Goal: Transaction & Acquisition: Purchase product/service

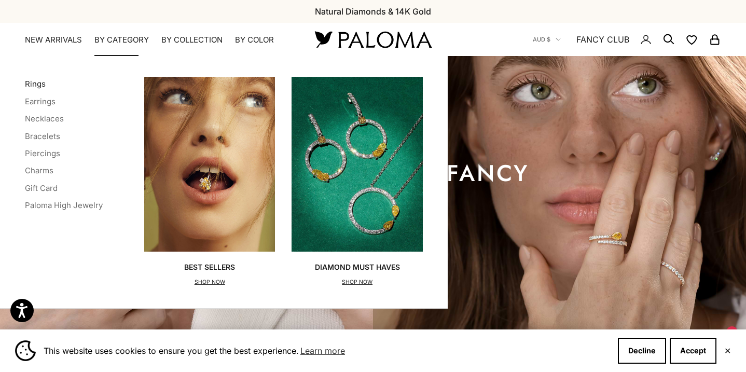
click at [36, 81] on link "Rings" at bounding box center [35, 84] width 21 height 10
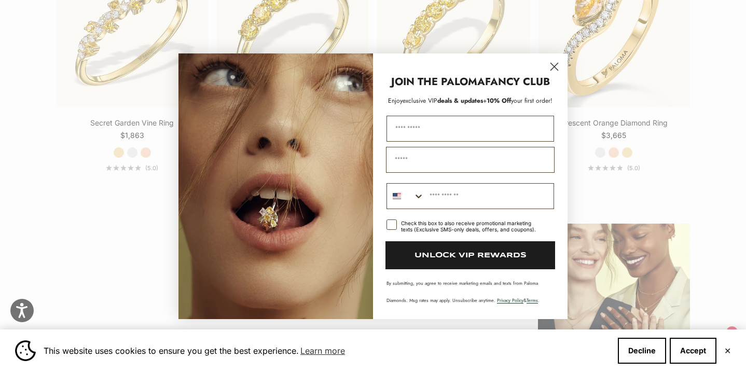
scroll to position [1126, 0]
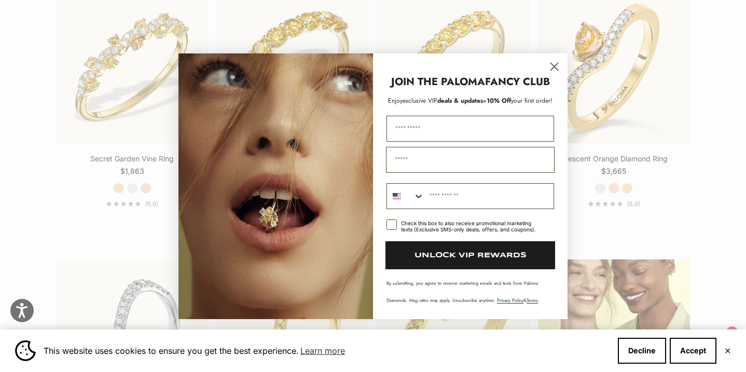
click at [552, 69] on icon "Close dialog" at bounding box center [554, 66] width 7 height 7
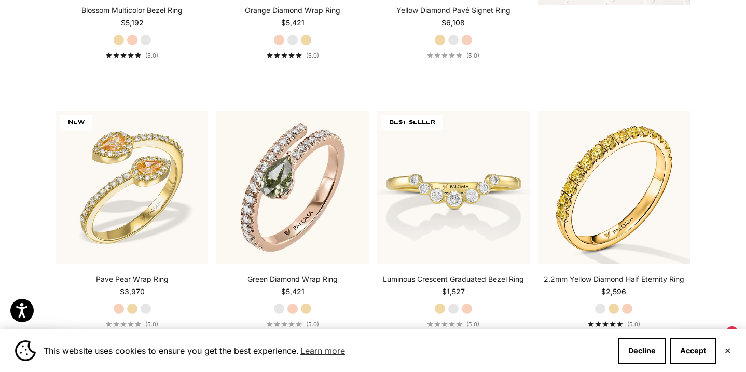
scroll to position [0, 0]
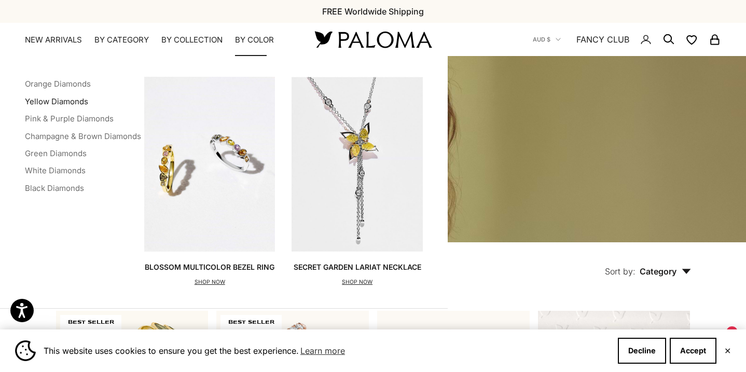
click at [66, 98] on link "Yellow Diamonds" at bounding box center [56, 102] width 63 height 10
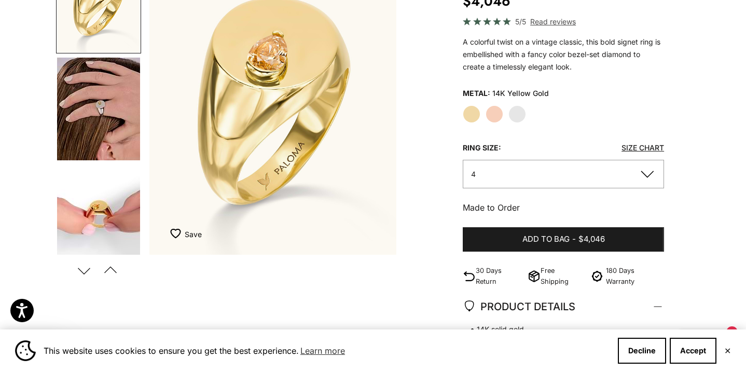
scroll to position [156, 0]
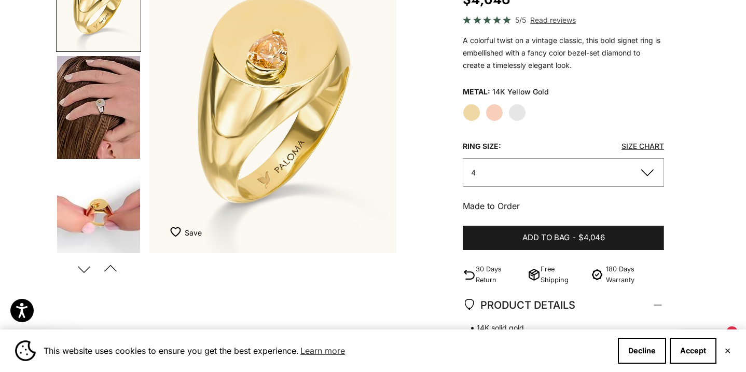
click at [120, 112] on img "Go to item 4" at bounding box center [98, 107] width 83 height 103
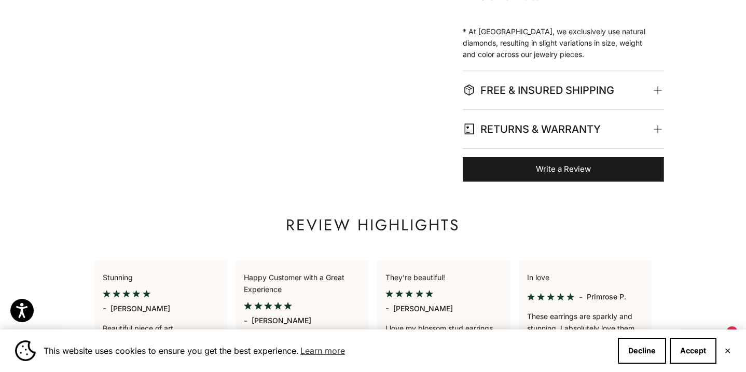
scroll to position [360, 0]
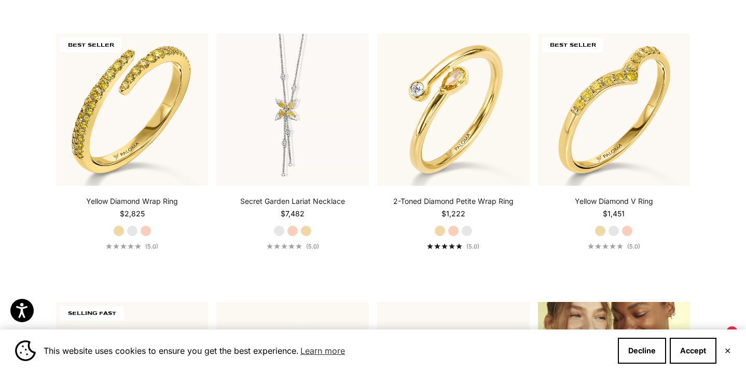
scroll to position [1088, 0]
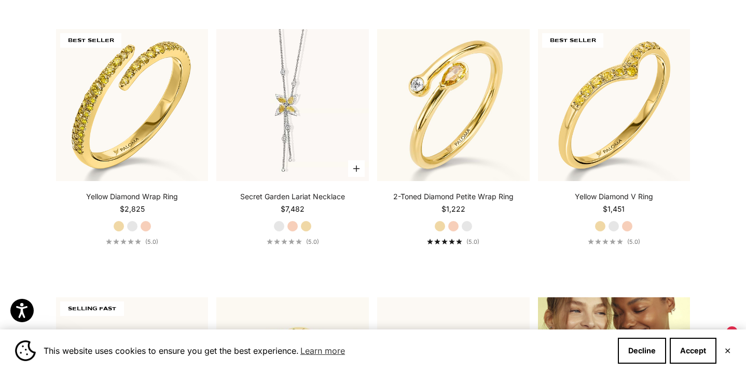
click at [306, 227] on label "Yellow Gold" at bounding box center [306, 226] width 11 height 11
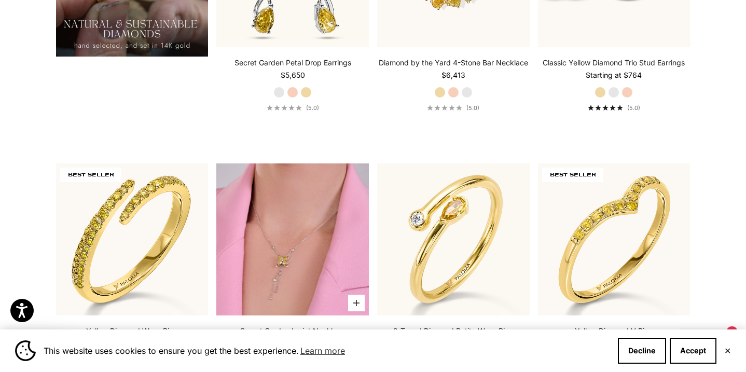
scroll to position [1001, 0]
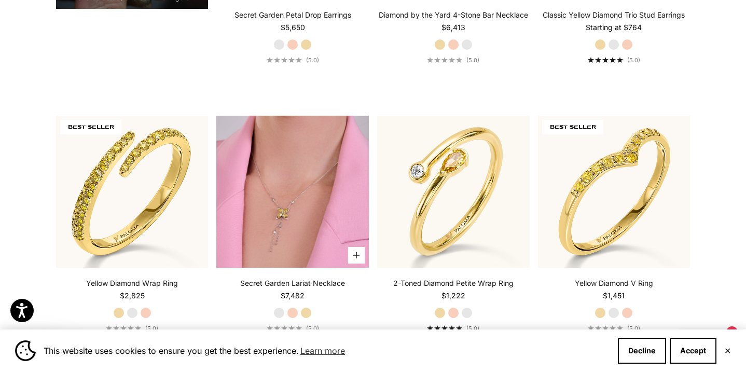
click at [313, 170] on img at bounding box center [292, 192] width 153 height 153
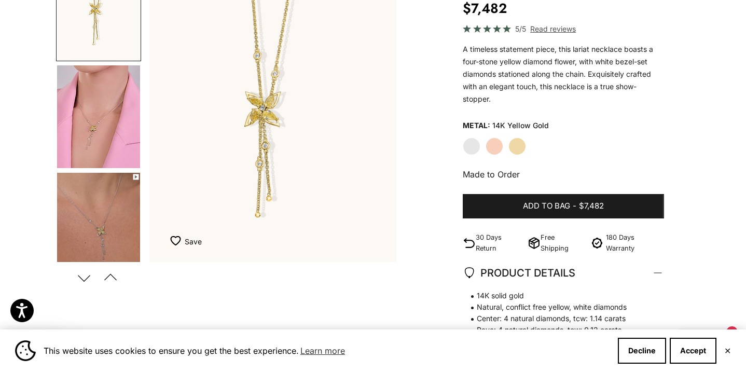
scroll to position [158, 0]
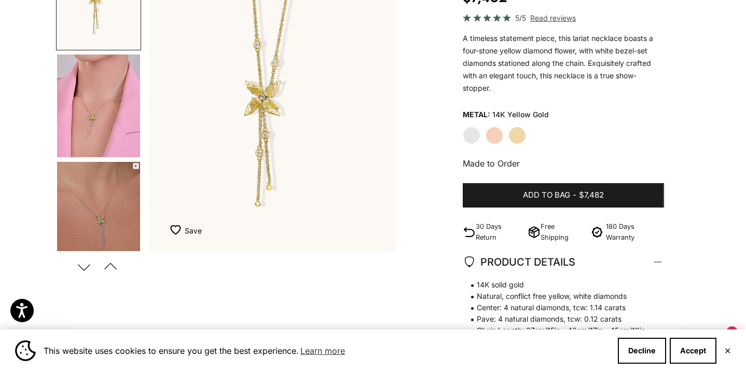
click at [102, 129] on img "Go to item 4" at bounding box center [98, 106] width 83 height 103
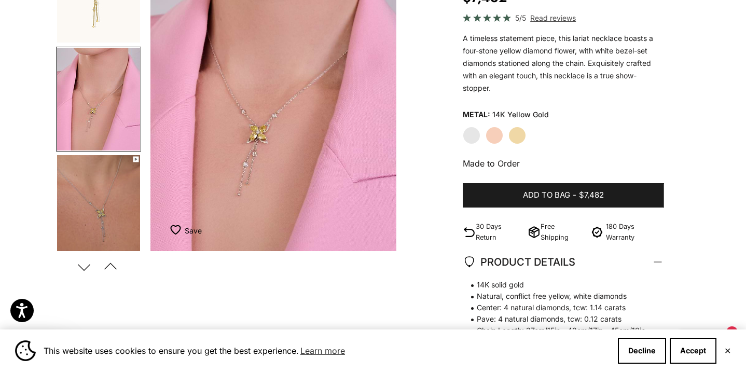
scroll to position [0, 260]
click at [103, 178] on img "Go to item 5" at bounding box center [98, 206] width 83 height 103
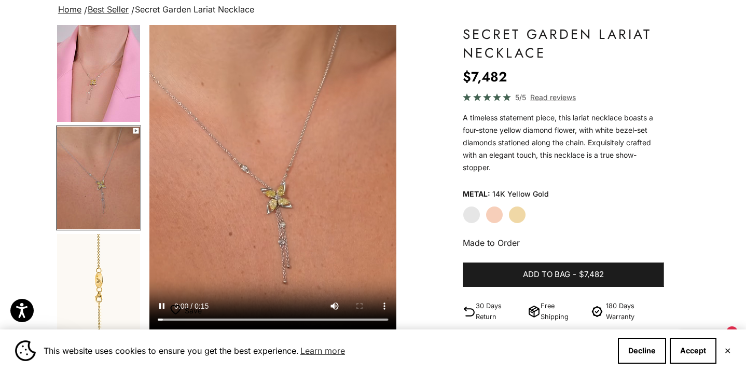
scroll to position [0, 0]
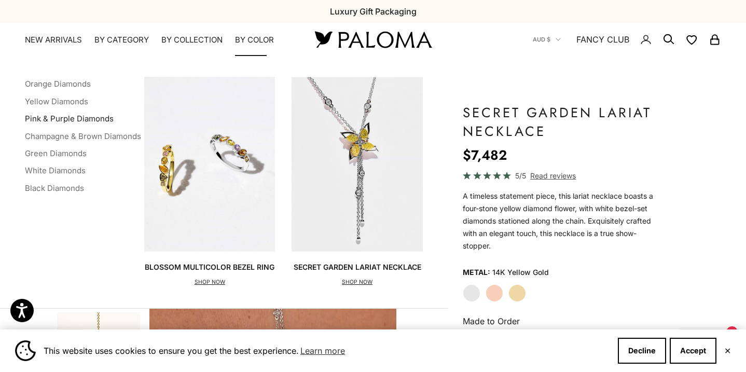
click at [72, 121] on link "Pink & Purple Diamonds" at bounding box center [69, 119] width 89 height 10
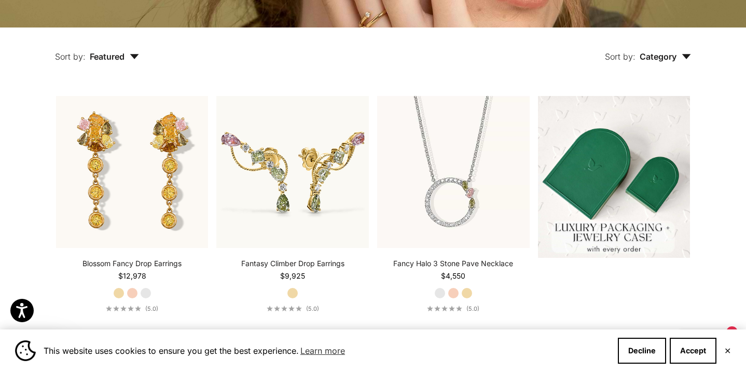
scroll to position [218, 0]
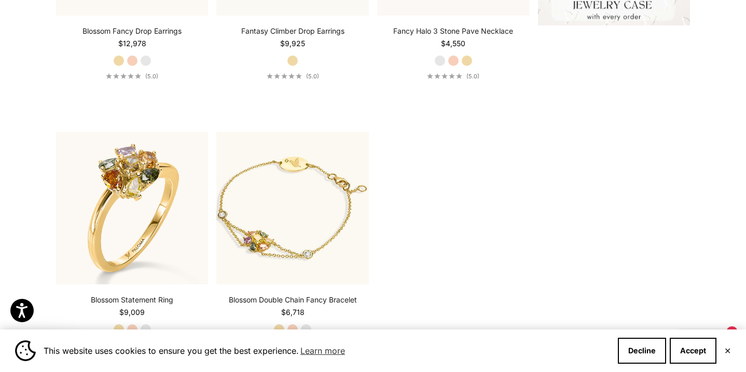
click at [29, 274] on section "Filter Sort by: Featured Sort by Featured Best selling Alphabetically, A-Z Alph…" at bounding box center [373, 88] width 746 height 587
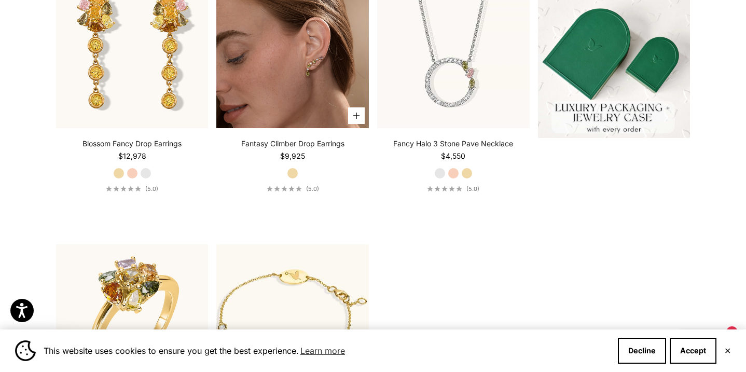
scroll to position [0, 0]
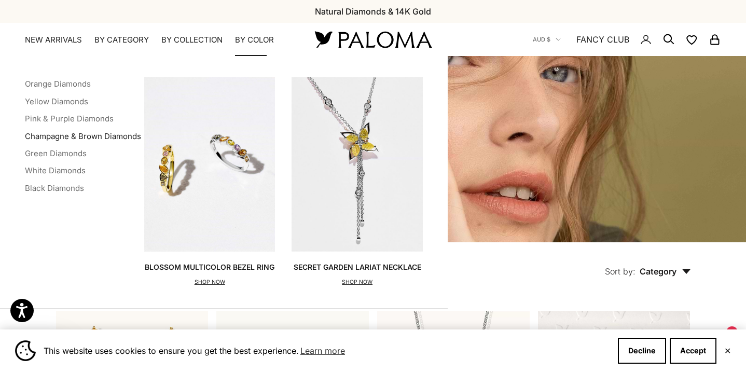
click at [83, 139] on link "Champagne & Brown Diamonds" at bounding box center [83, 136] width 116 height 10
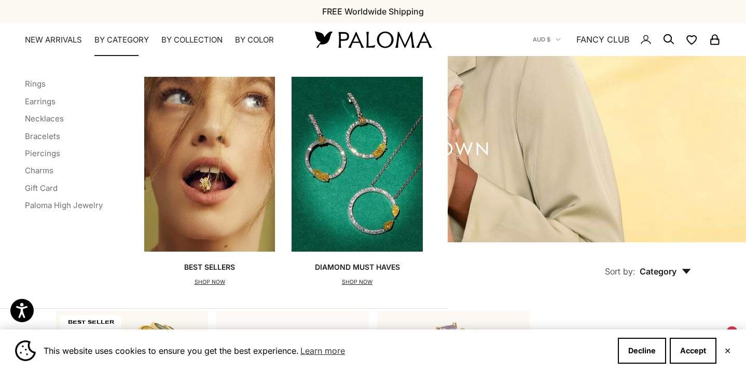
click at [214, 167] on img "Primary navigation" at bounding box center [209, 164] width 131 height 175
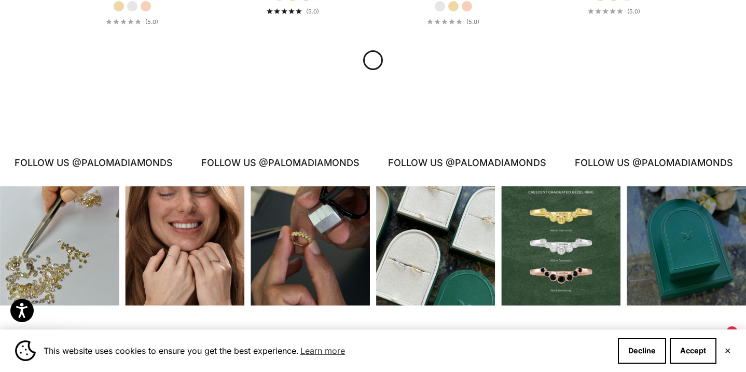
scroll to position [1949, 0]
